Goal: Find specific page/section: Find specific page/section

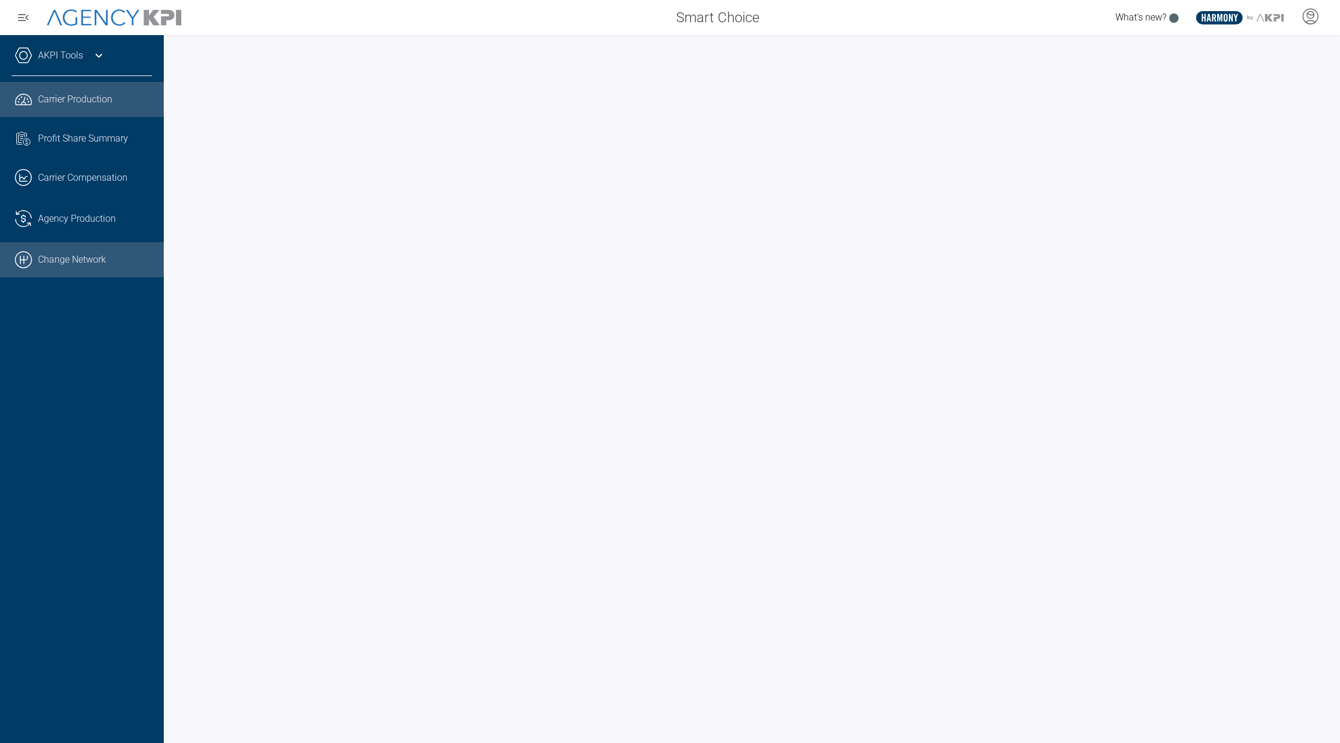
click at [82, 267] on link ".cls-1{fill:none;stroke:#000;stroke-linecap:round;stroke-linejoin:round;stroke-…" at bounding box center [82, 259] width 164 height 35
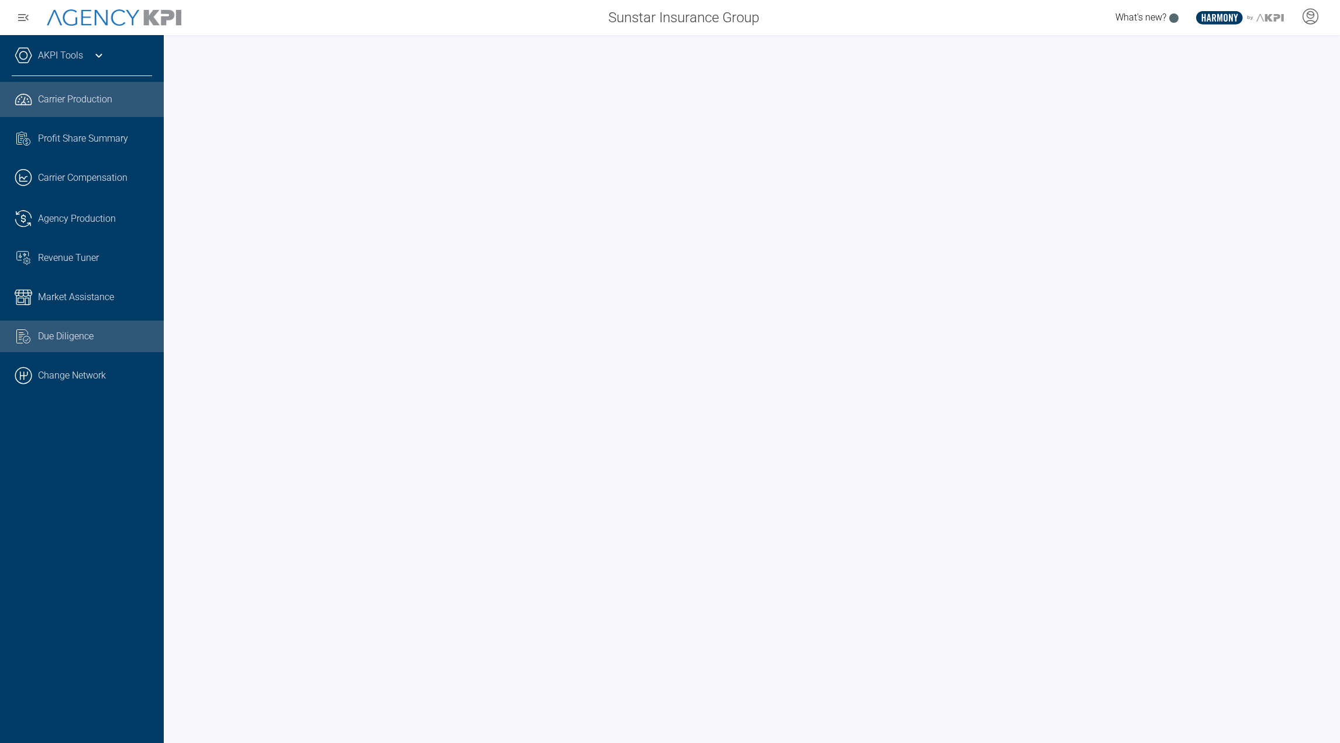
click at [99, 330] on div "Due Diligence" at bounding box center [95, 336] width 114 height 14
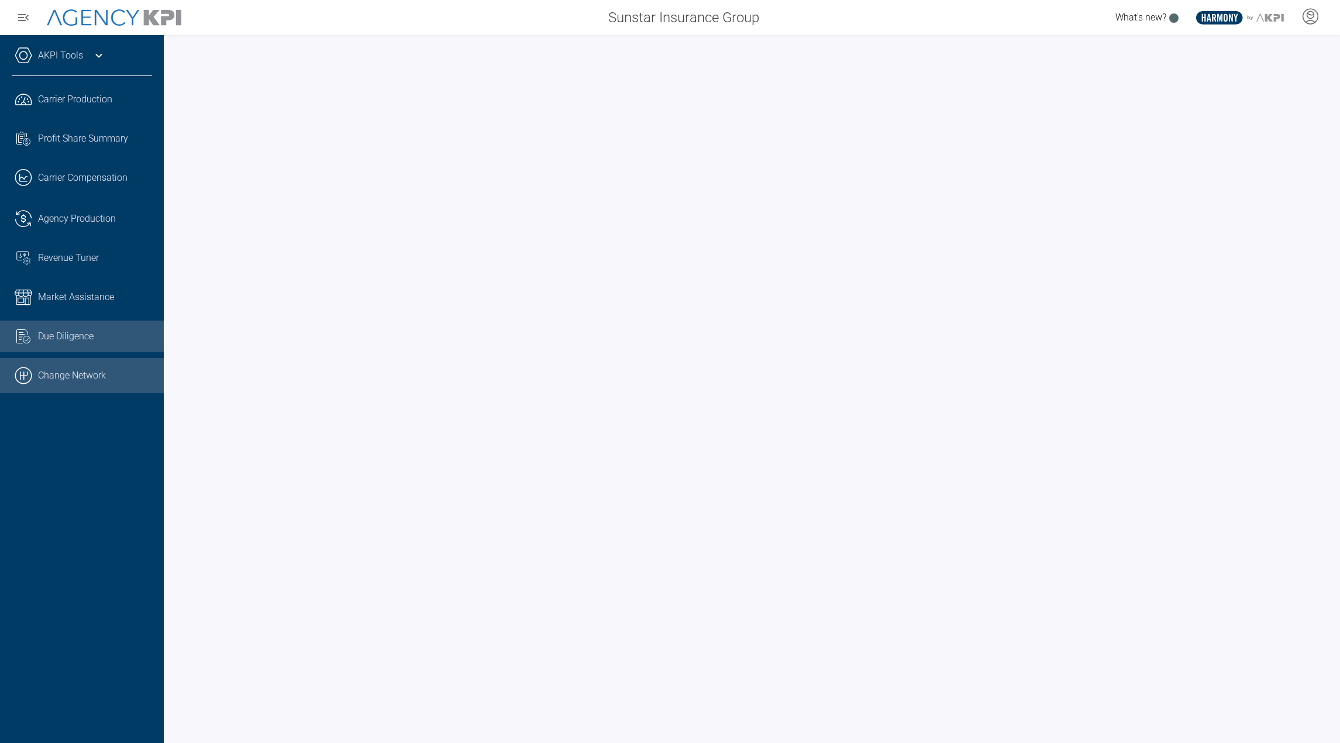
click at [55, 370] on link ".cls-1{fill:none;stroke:#000;stroke-linecap:round;stroke-linejoin:round;stroke-…" at bounding box center [82, 375] width 164 height 35
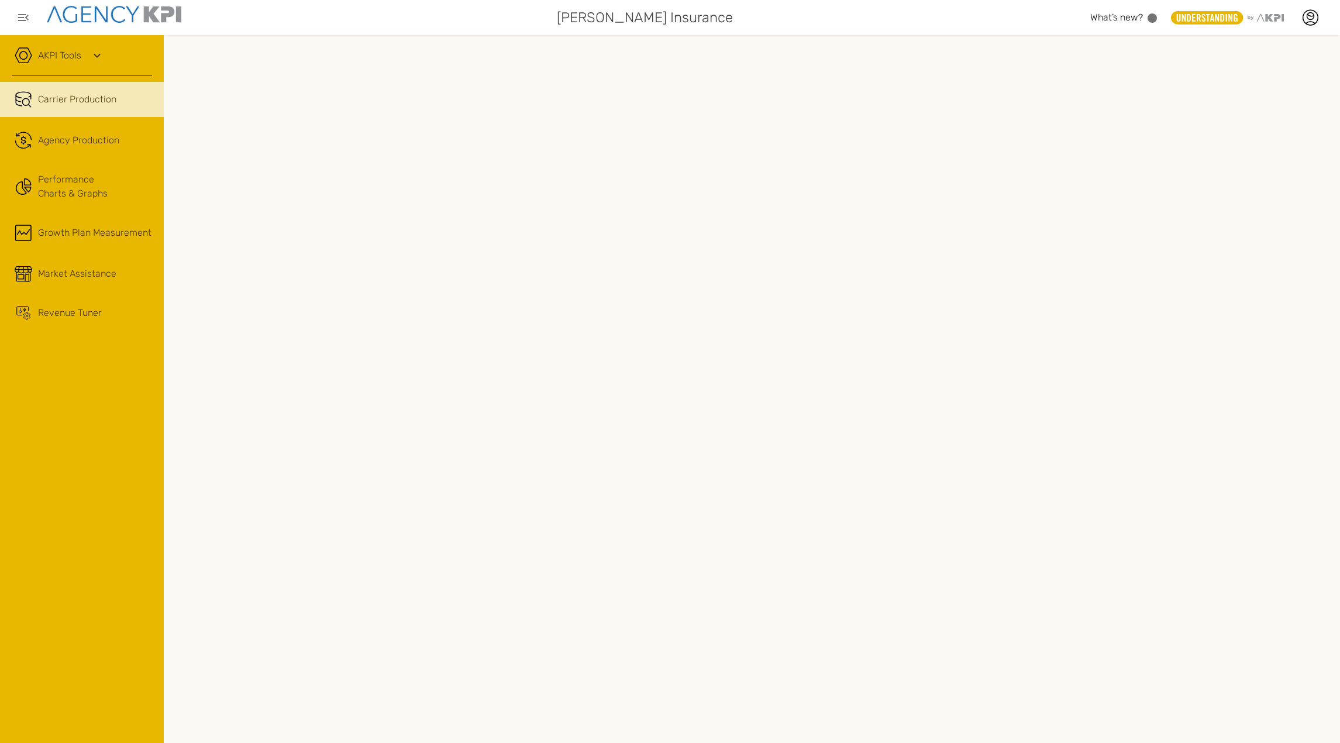
click at [80, 54] on link "AKPI Tools" at bounding box center [59, 56] width 43 height 14
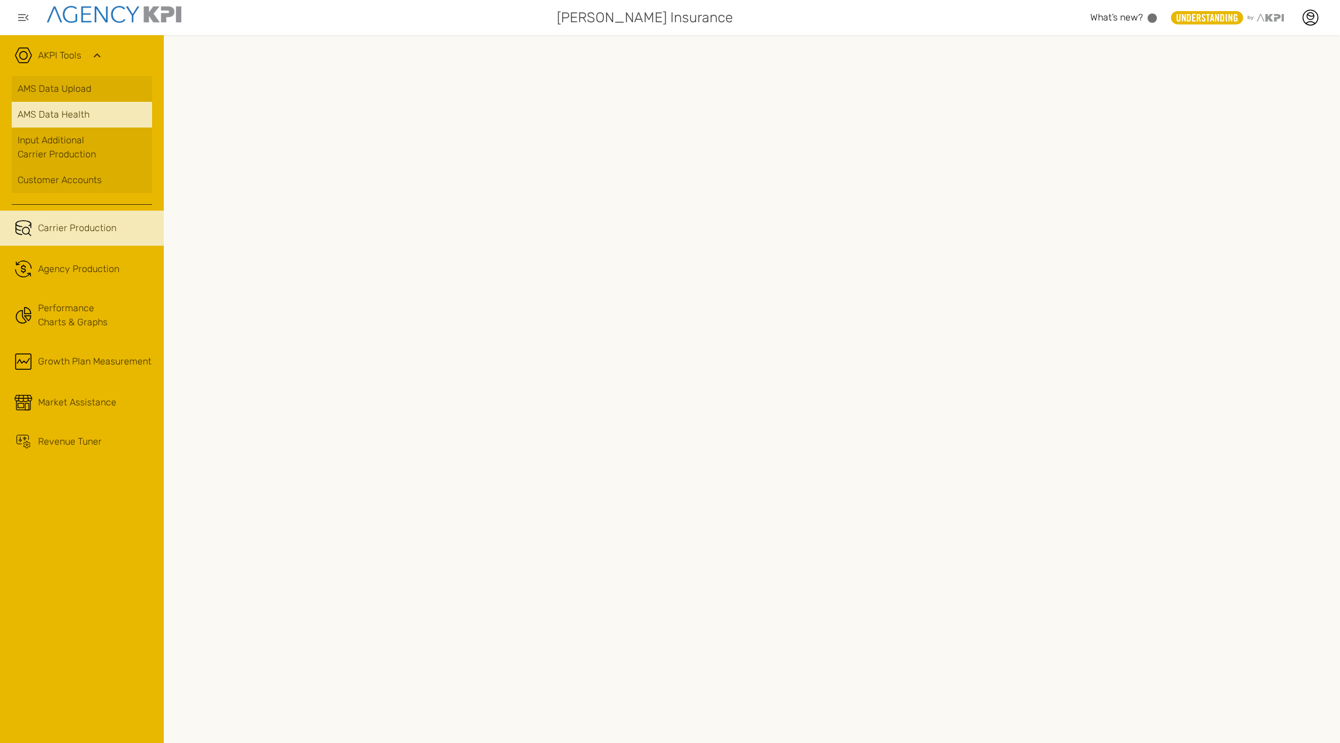
click at [74, 119] on span "AMS Data Health" at bounding box center [54, 115] width 72 height 14
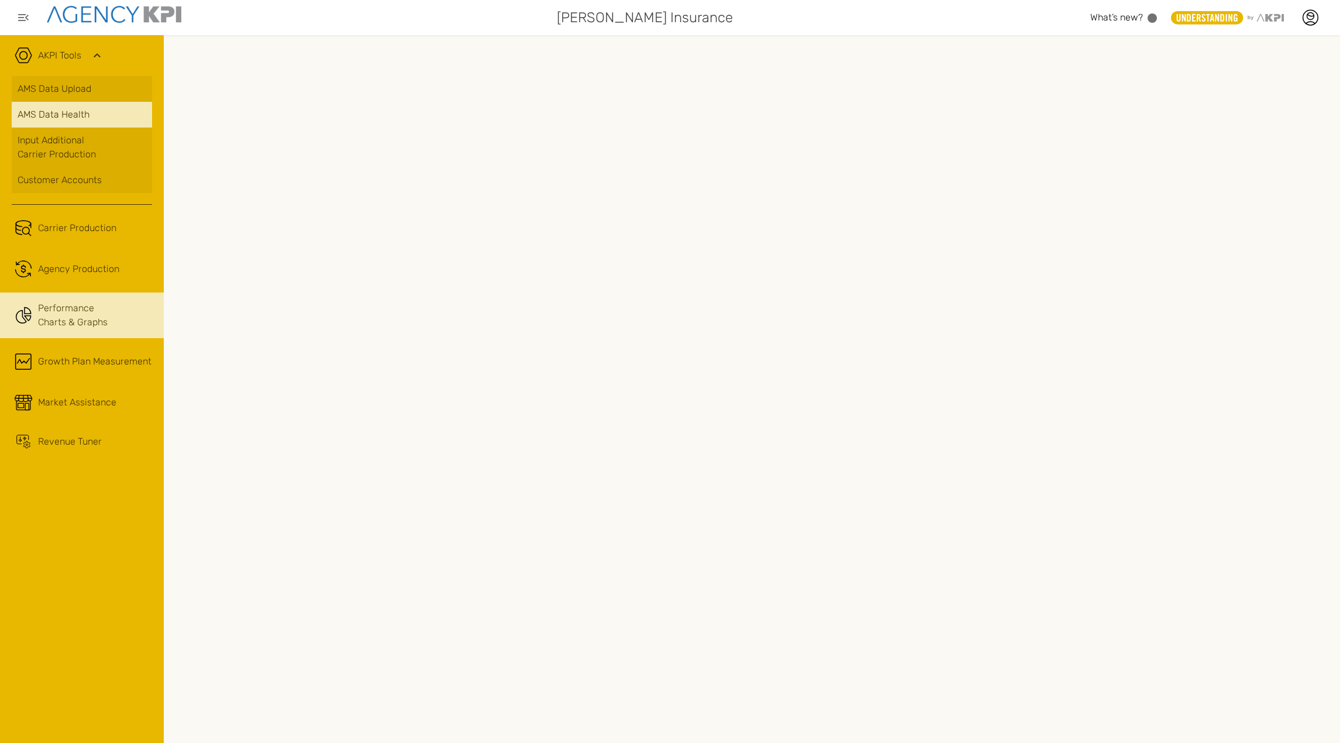
click at [63, 307] on link "Performance Charts & Graphs" at bounding box center [82, 315] width 164 height 46
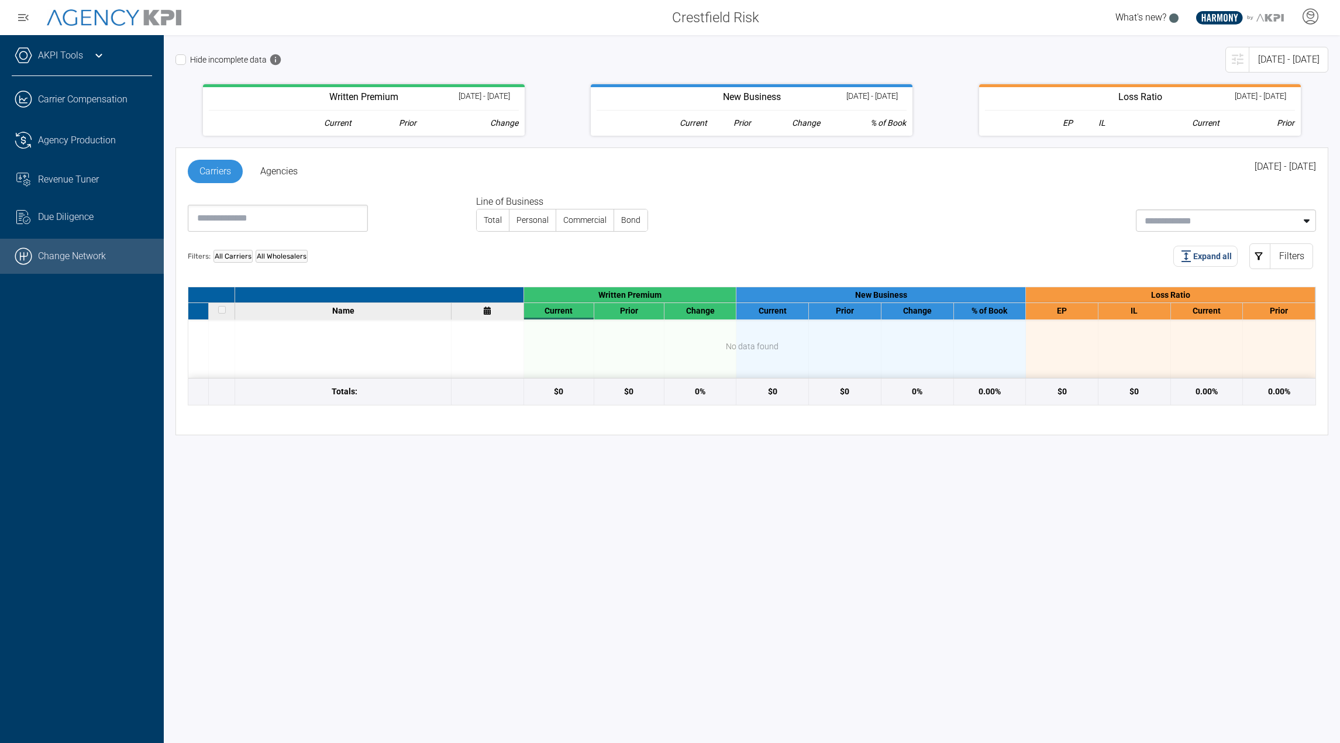
click at [92, 253] on link ".cls-1{fill:none;stroke:#000;stroke-linecap:round;stroke-linejoin:round;stroke-…" at bounding box center [82, 256] width 164 height 35
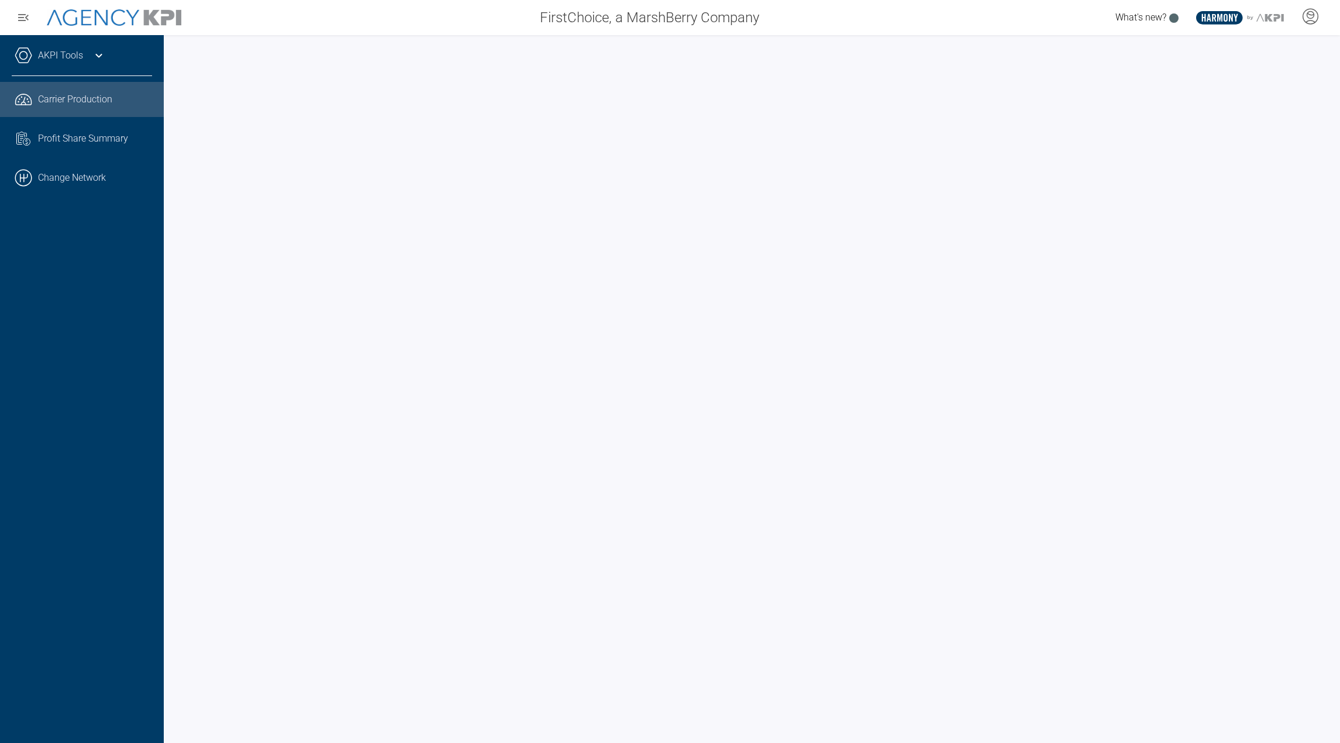
click at [97, 65] on div "AKPI Tools" at bounding box center [82, 61] width 140 height 29
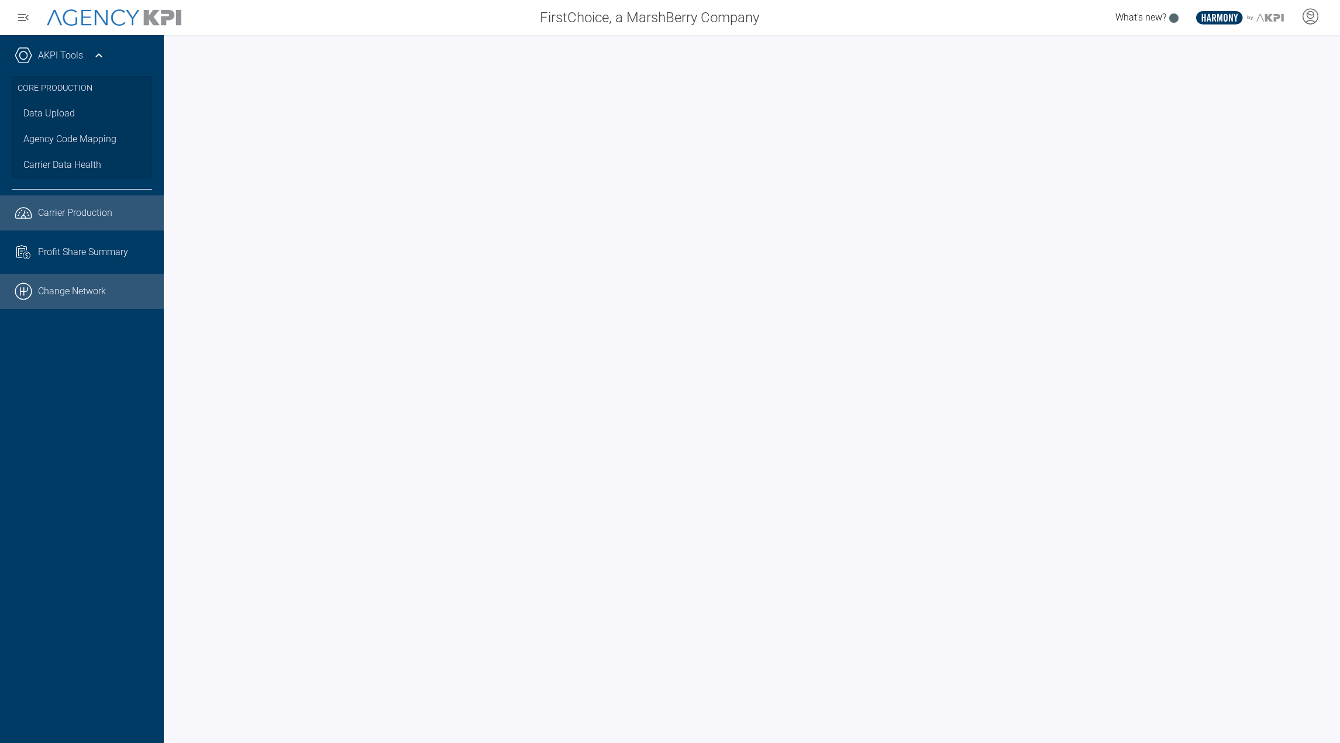
click at [76, 290] on link ".cls-1{fill:none;stroke:#000;stroke-linecap:round;stroke-linejoin:round;stroke-…" at bounding box center [82, 291] width 164 height 35
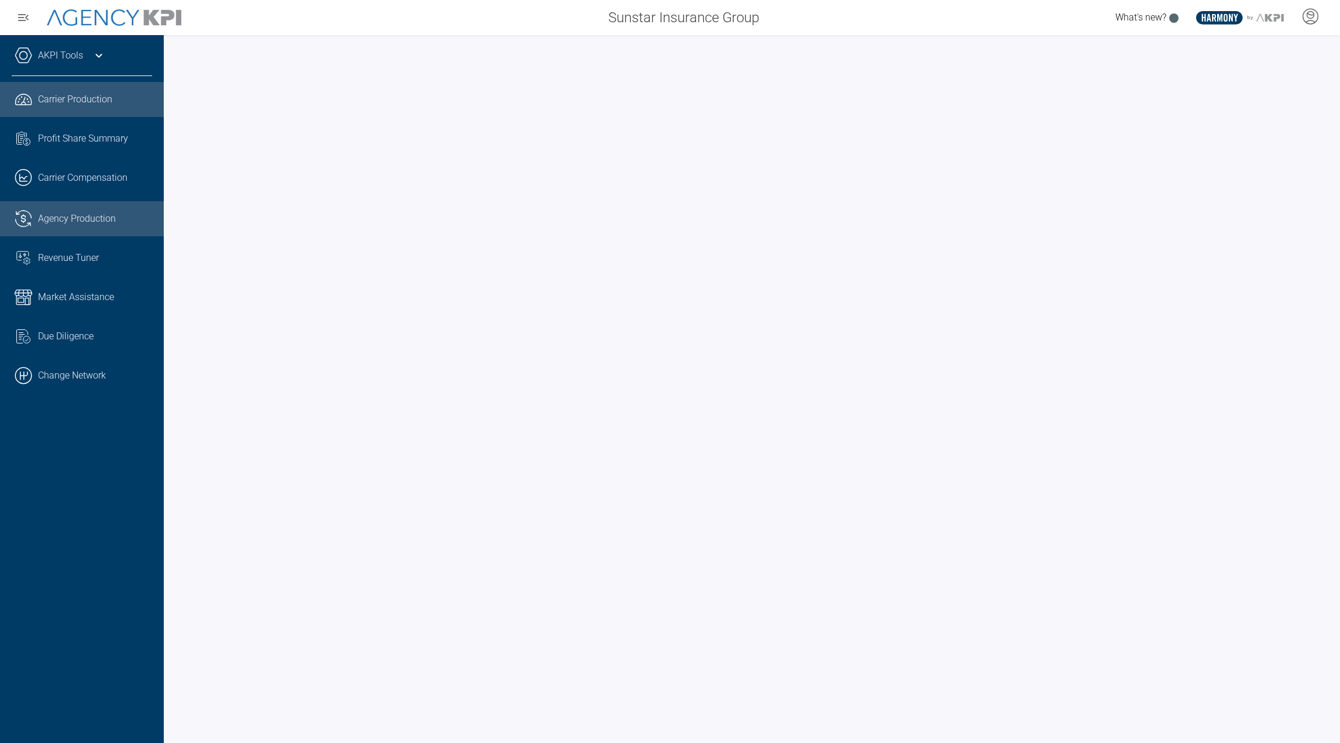
click at [88, 226] on link ".cls-1{fill:none;stroke:#221f20;stroke-linecap:round;stroke-linejoin:round;stro…" at bounding box center [82, 218] width 164 height 35
click at [94, 51] on icon at bounding box center [99, 56] width 14 height 14
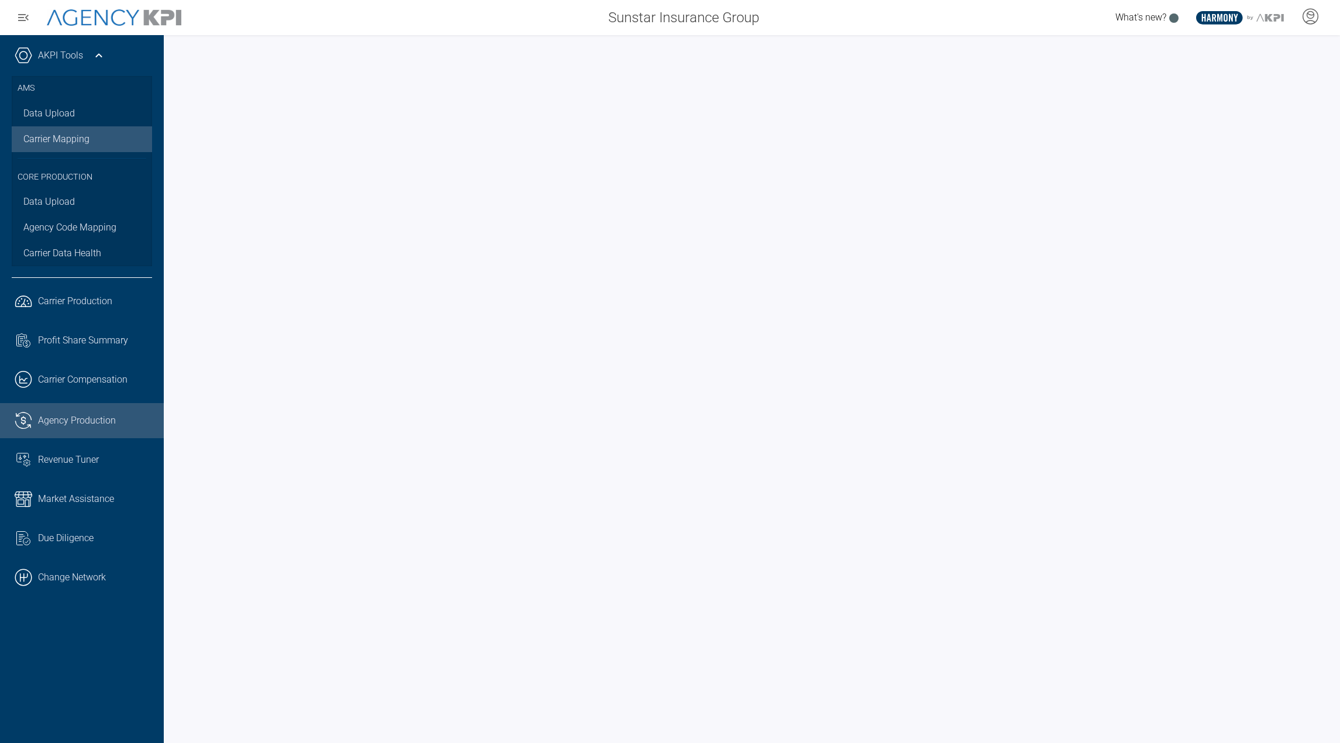
click at [61, 133] on link "Carrier Mapping" at bounding box center [82, 139] width 140 height 26
